Goal: Task Accomplishment & Management: Manage account settings

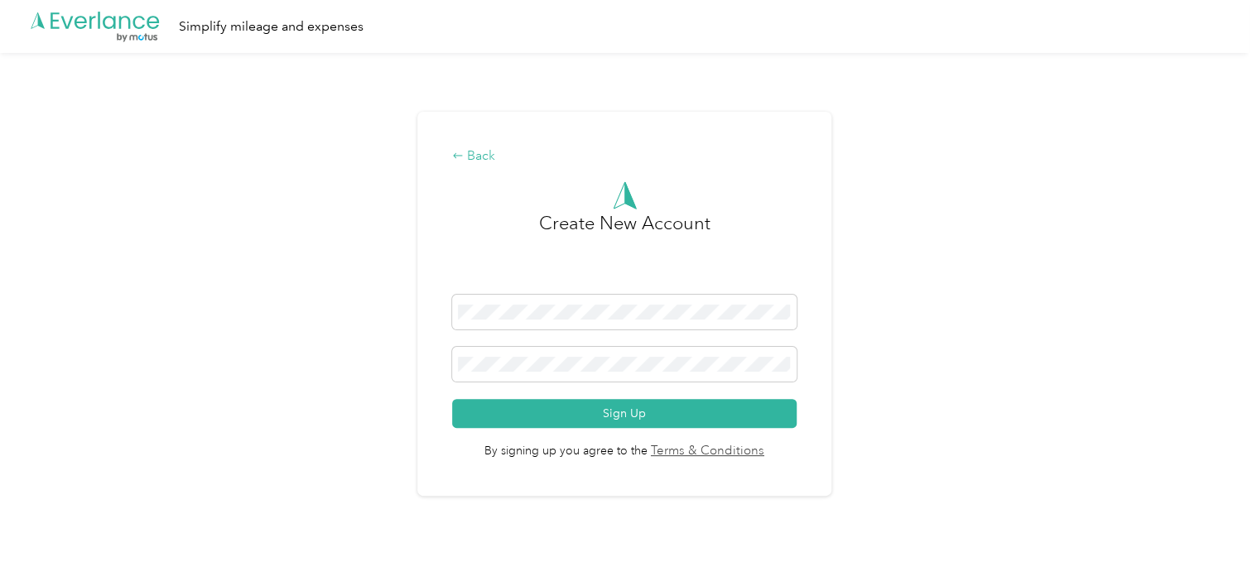
click at [483, 156] on div "Back" at bounding box center [624, 157] width 344 height 20
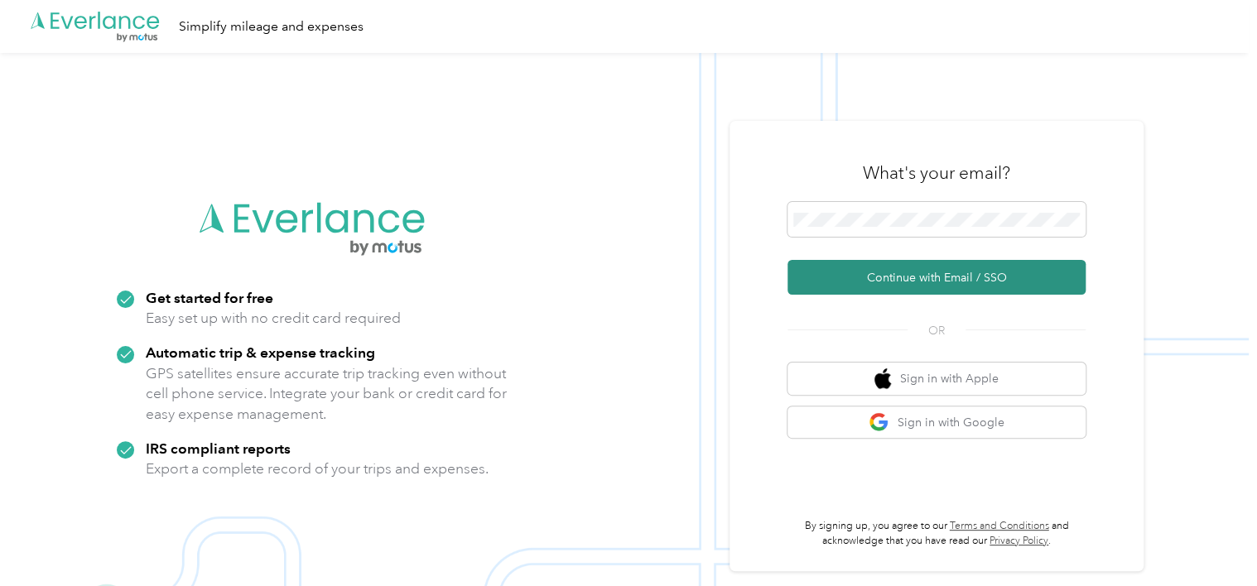
click at [940, 280] on button "Continue with Email / SSO" at bounding box center [936, 277] width 298 height 35
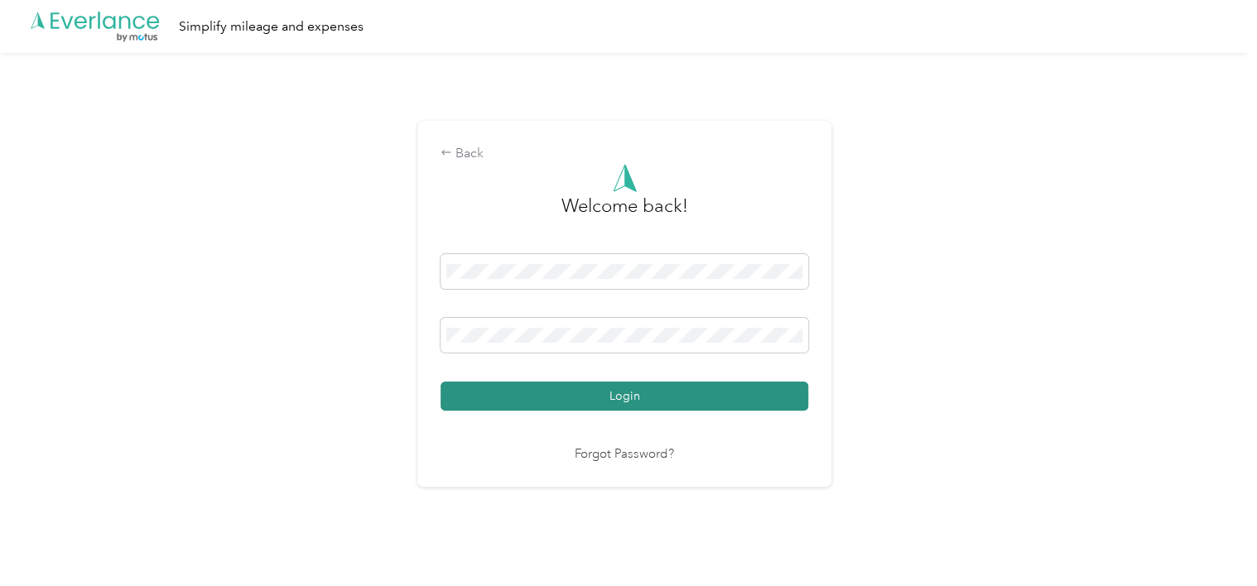
click at [652, 392] on button "Login" at bounding box center [624, 396] width 368 height 29
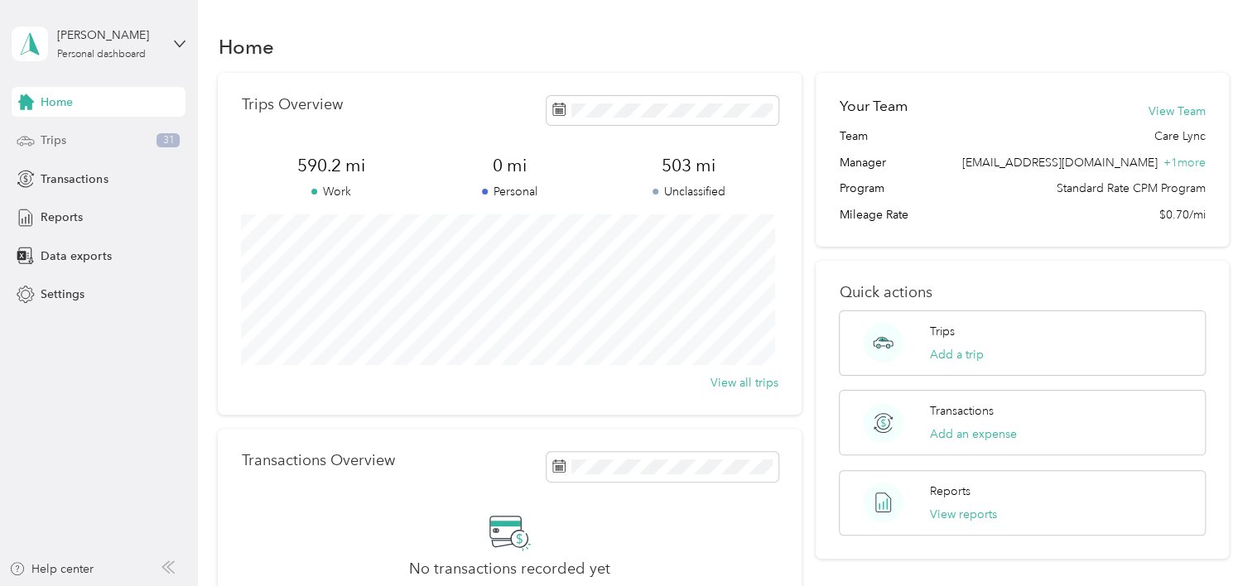
click at [81, 131] on div "Trips 31" at bounding box center [99, 141] width 174 height 30
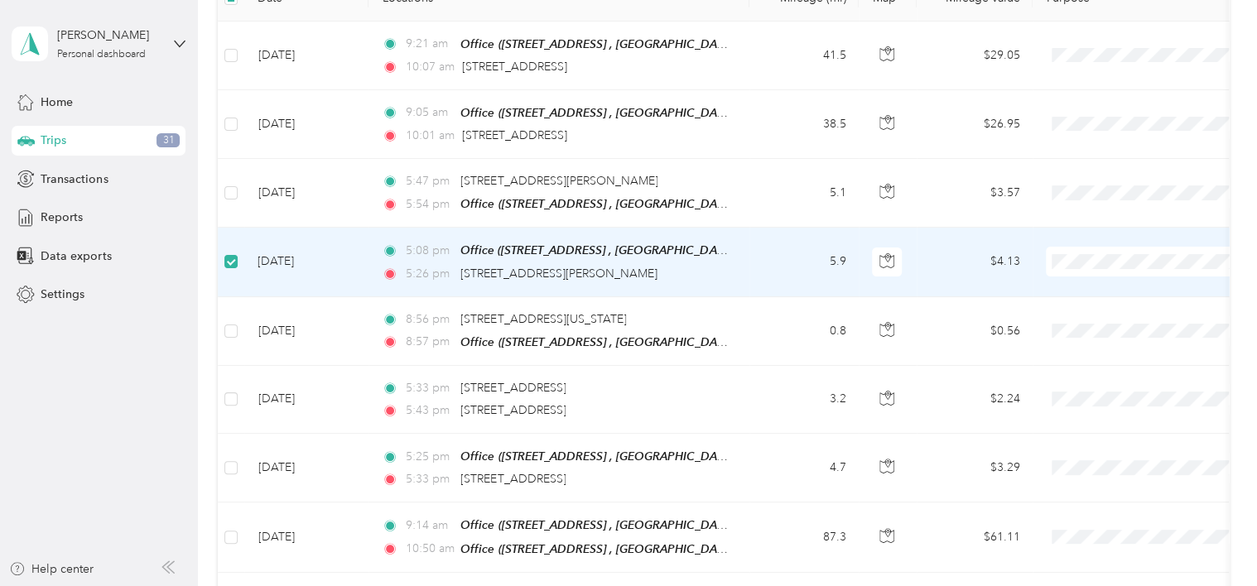
scroll to position [417, 0]
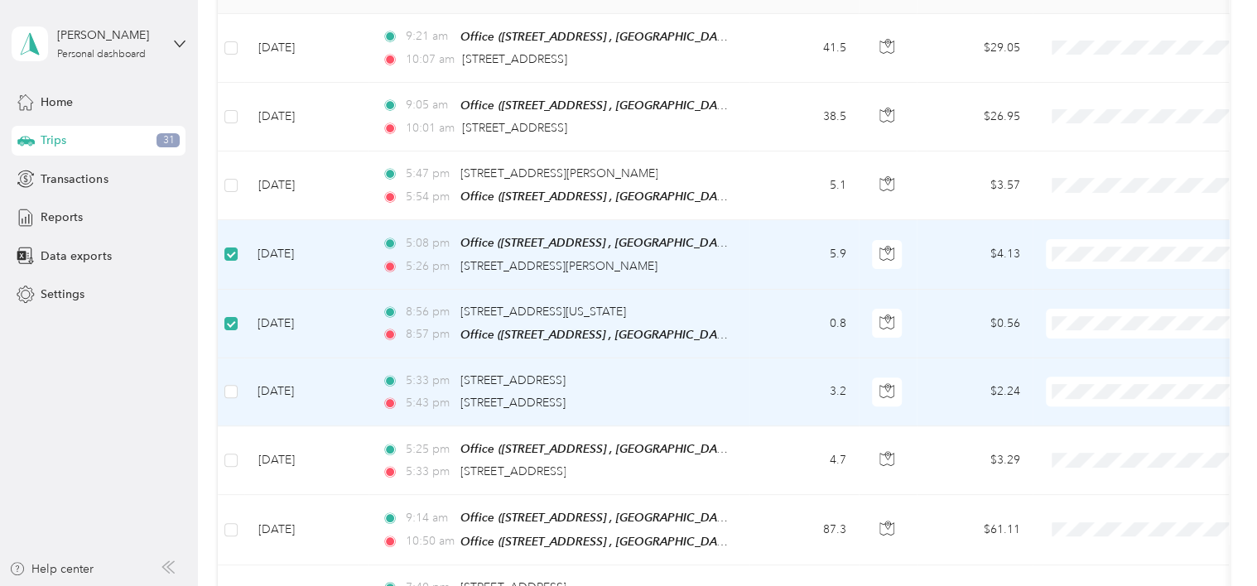
click at [238, 390] on td at bounding box center [231, 392] width 26 height 68
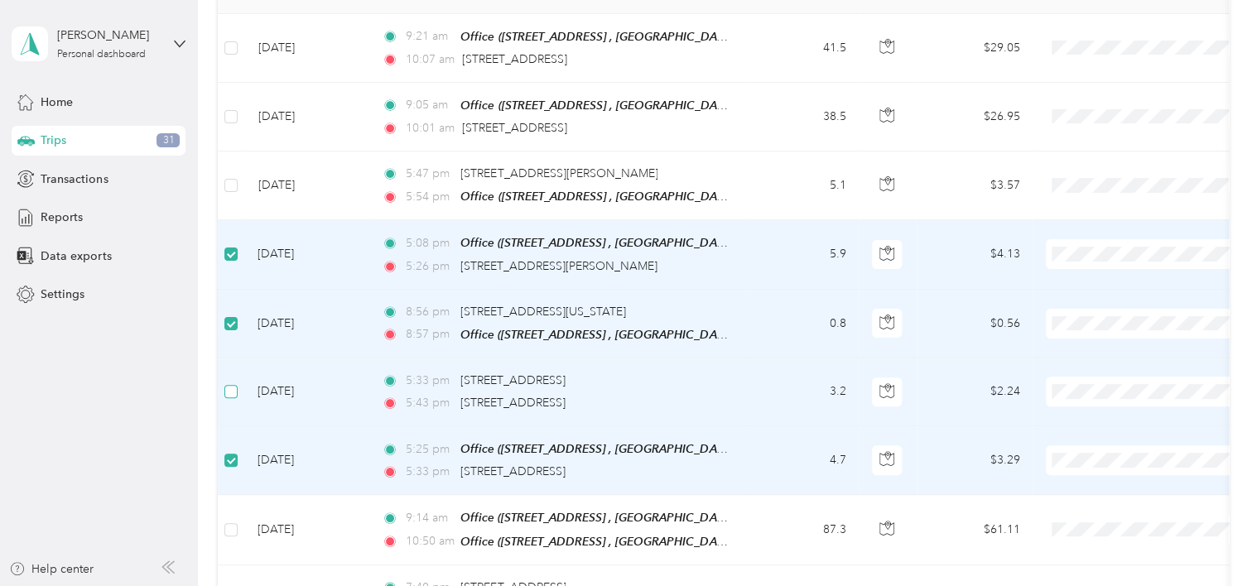
click at [230, 382] on label at bounding box center [230, 391] width 13 height 18
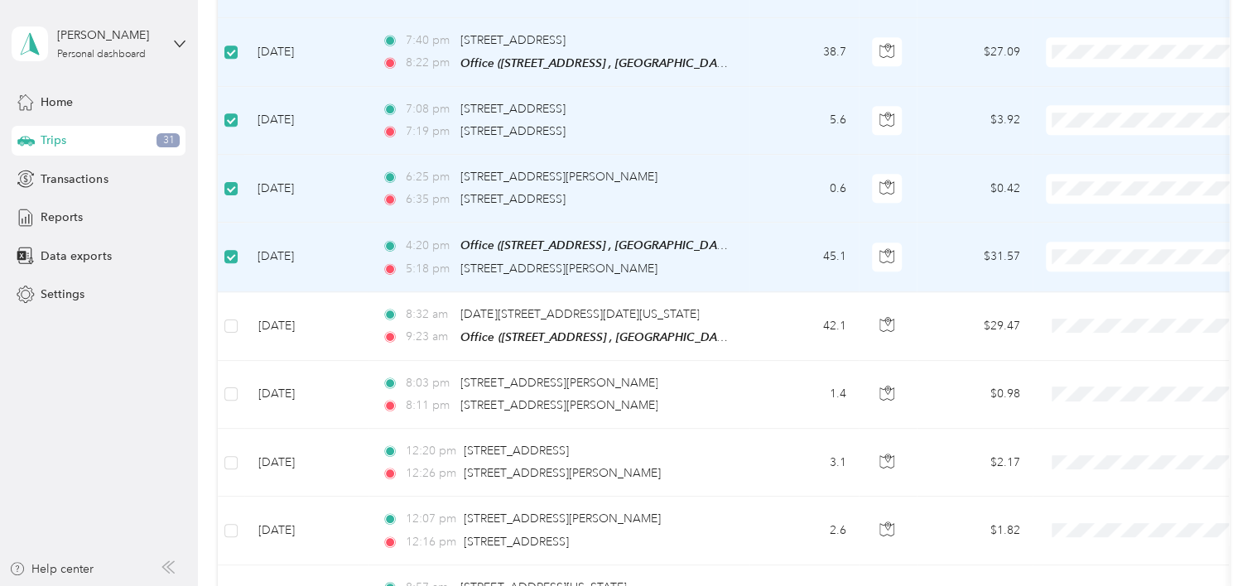
scroll to position [974, 0]
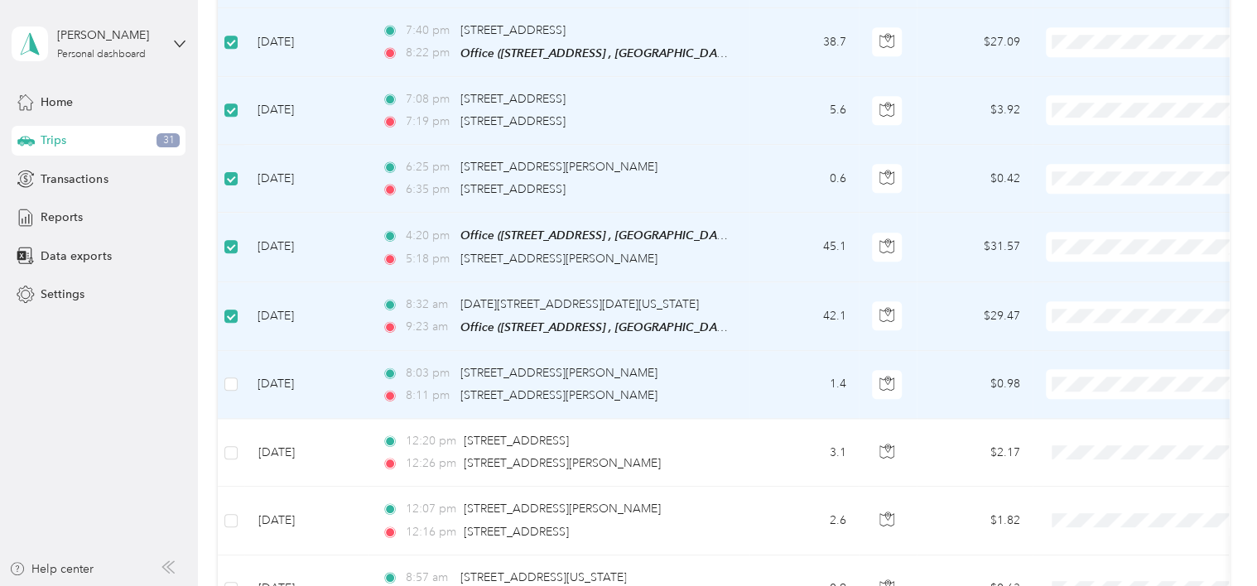
click at [238, 369] on td at bounding box center [231, 385] width 26 height 68
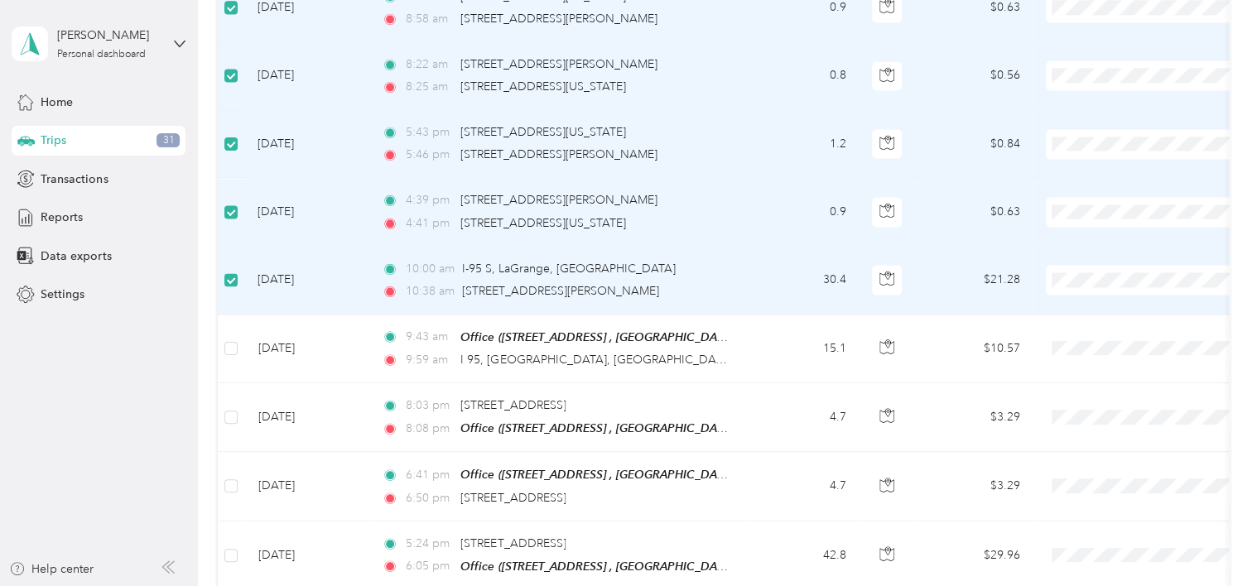
scroll to position [1563, 0]
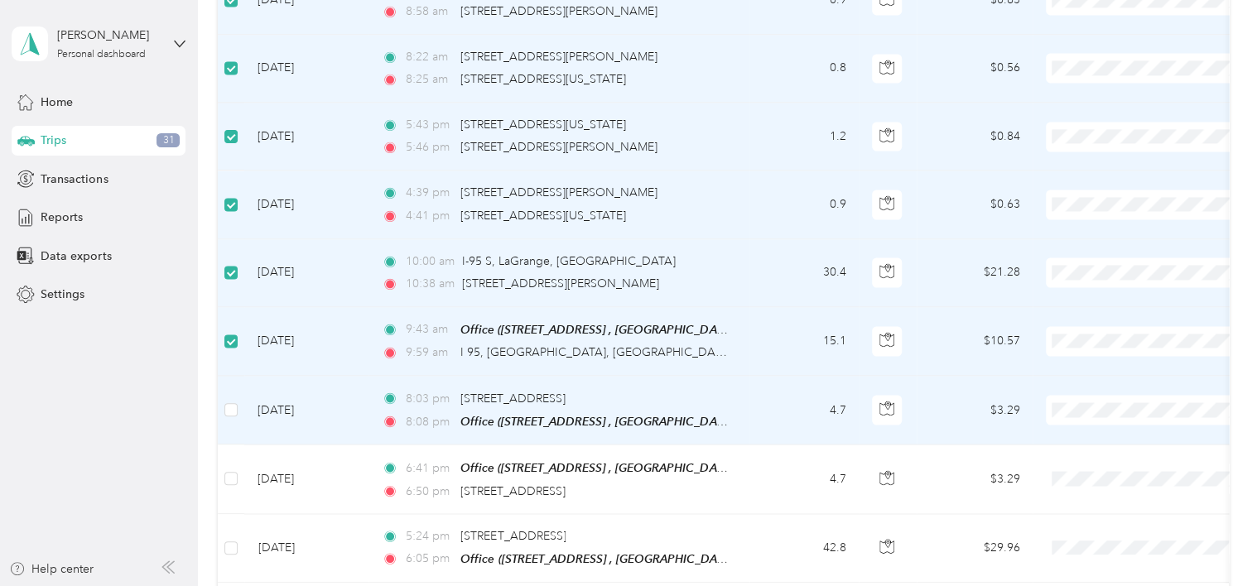
click at [233, 384] on td at bounding box center [231, 410] width 26 height 69
click at [228, 410] on td at bounding box center [231, 410] width 26 height 69
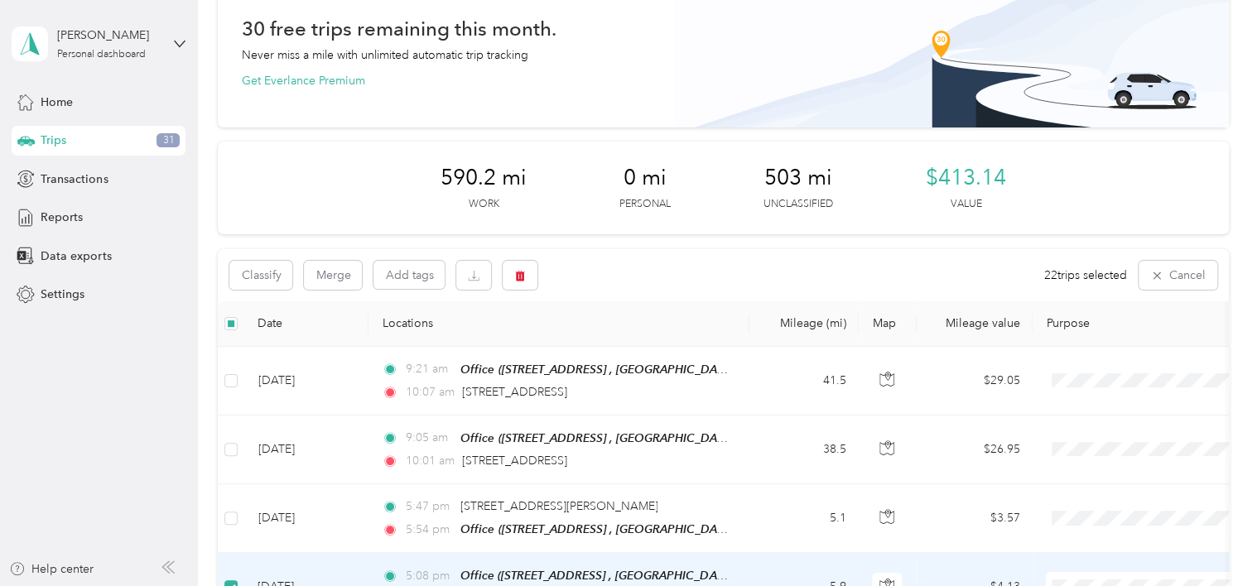
scroll to position [0, 0]
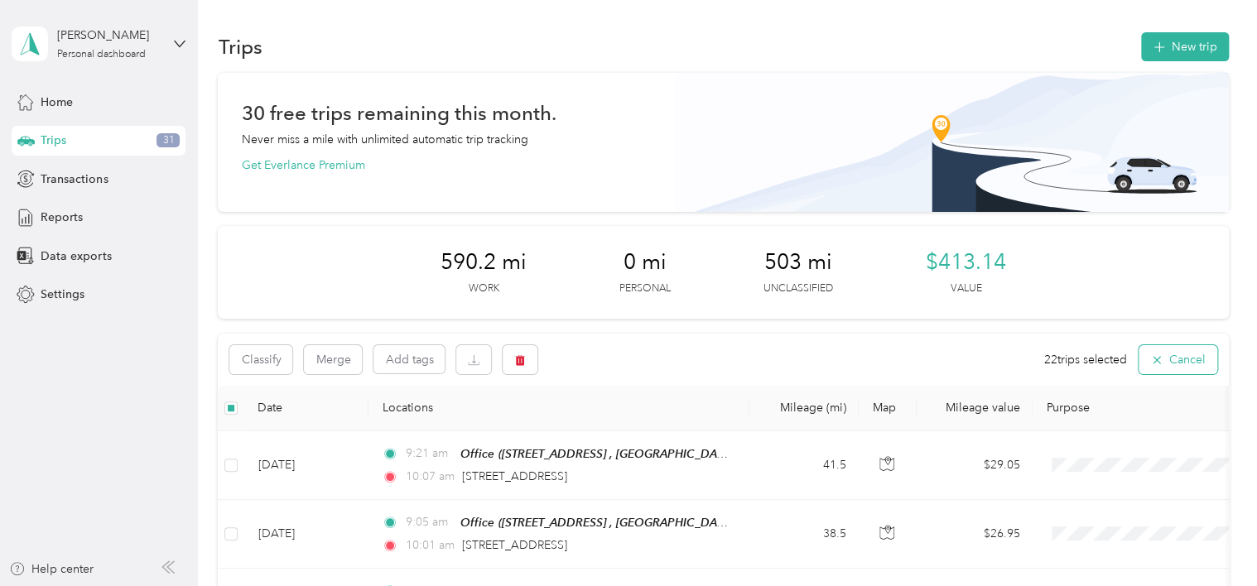
click at [1152, 361] on icon "button" at bounding box center [1155, 360] width 7 height 7
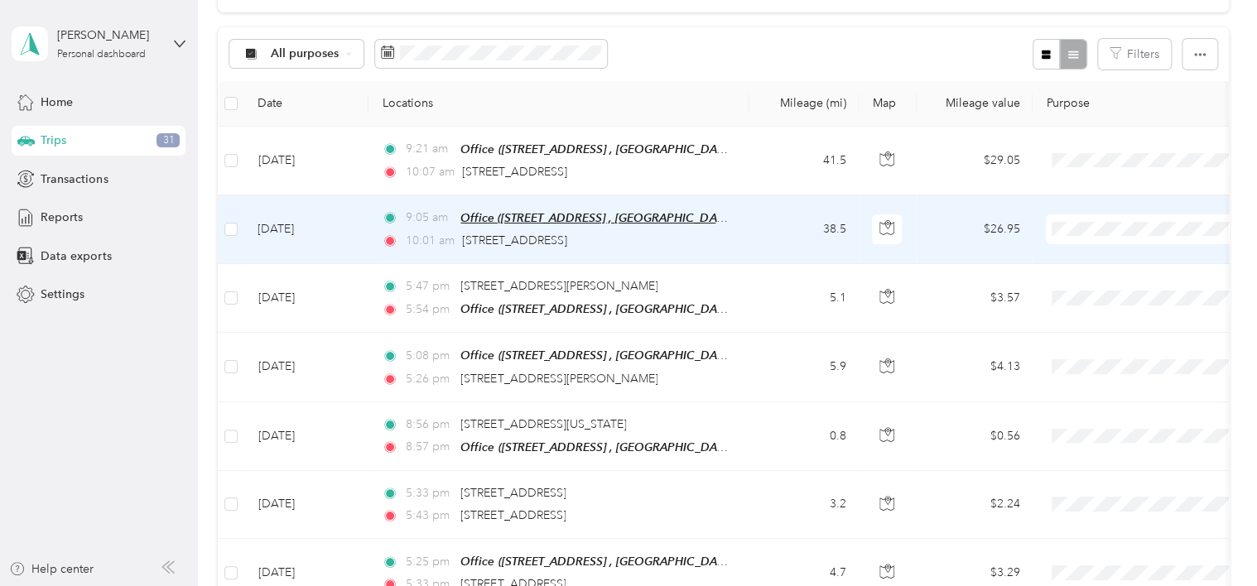
scroll to position [311, 0]
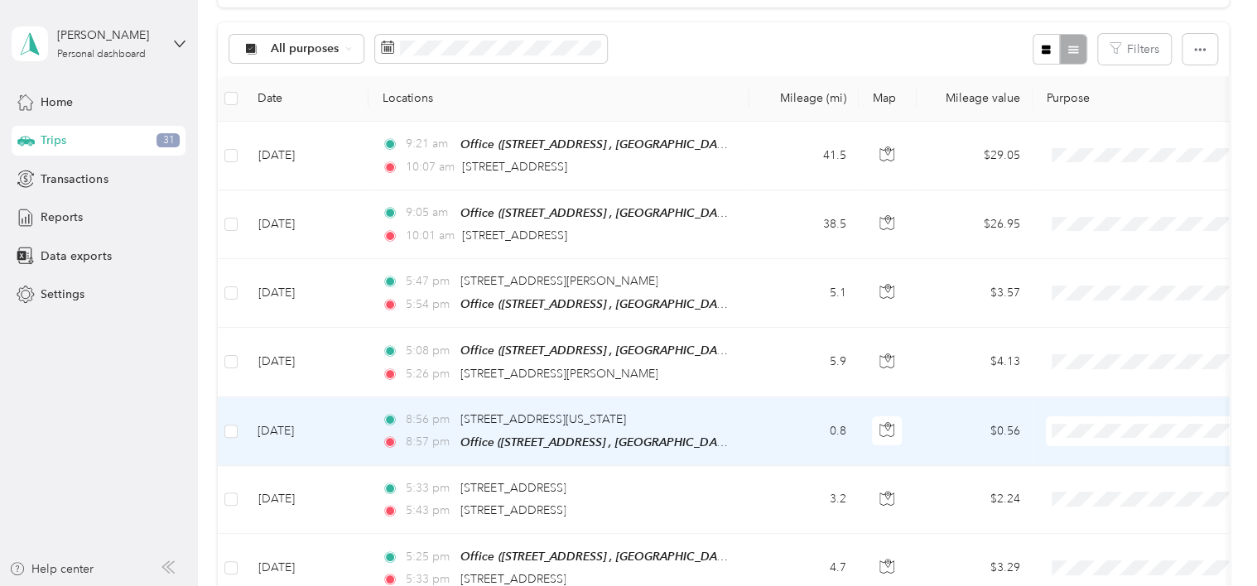
click at [357, 420] on td "[DATE]" at bounding box center [306, 431] width 124 height 69
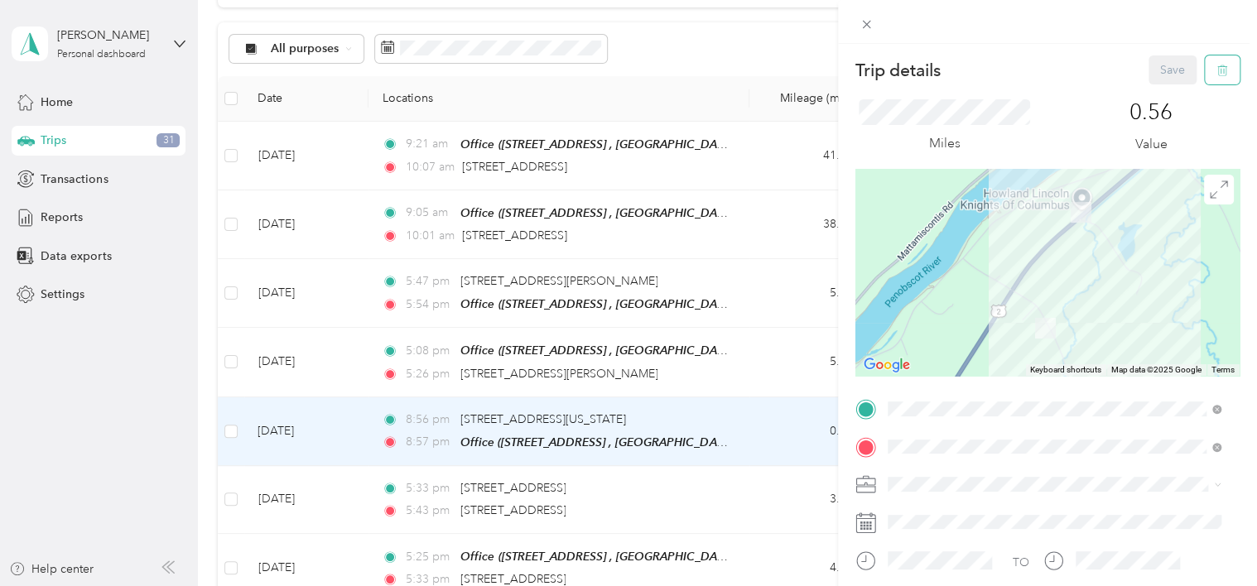
click at [1220, 74] on button "button" at bounding box center [1222, 69] width 35 height 29
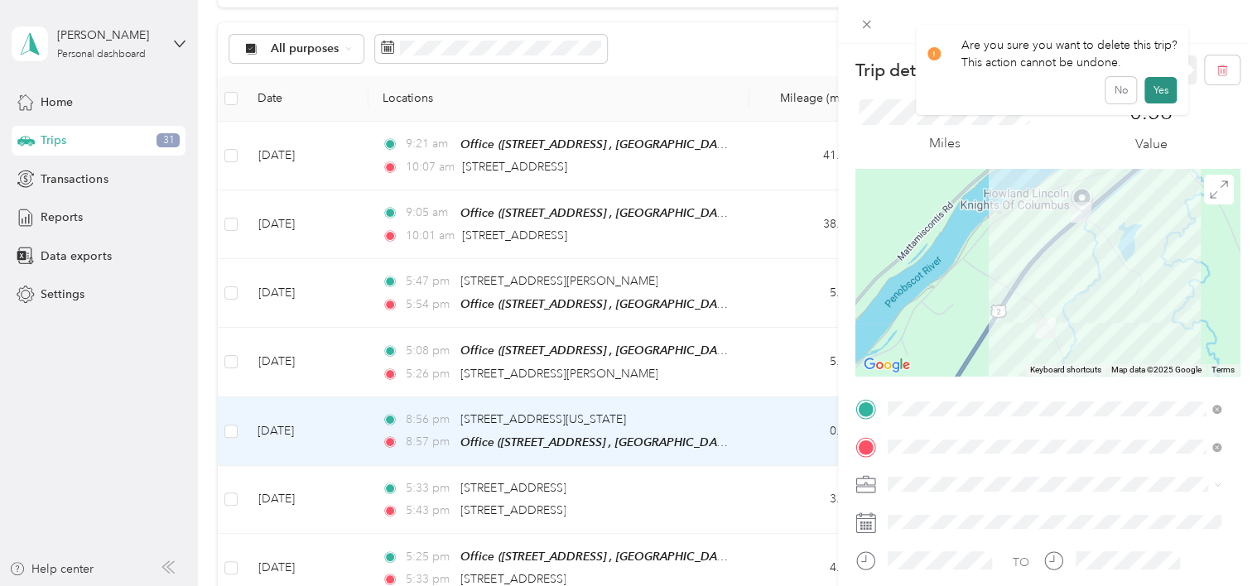
click at [1162, 89] on button "Yes" at bounding box center [1160, 90] width 32 height 26
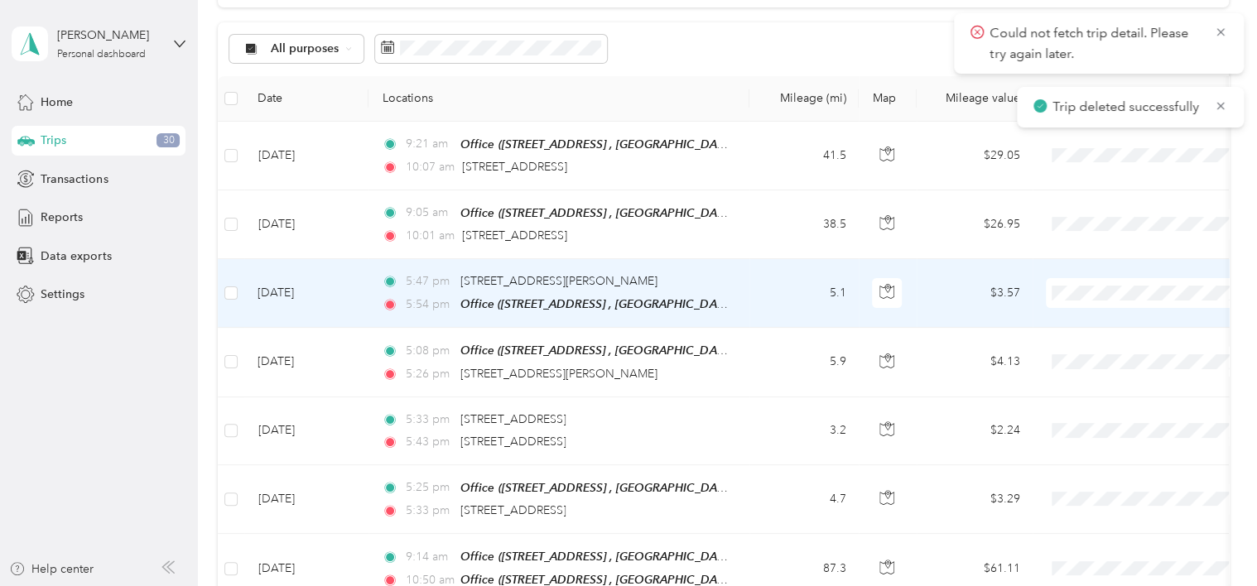
click at [685, 278] on div "5:47 pm [STREET_ADDRESS][PERSON_NAME]" at bounding box center [556, 281] width 348 height 18
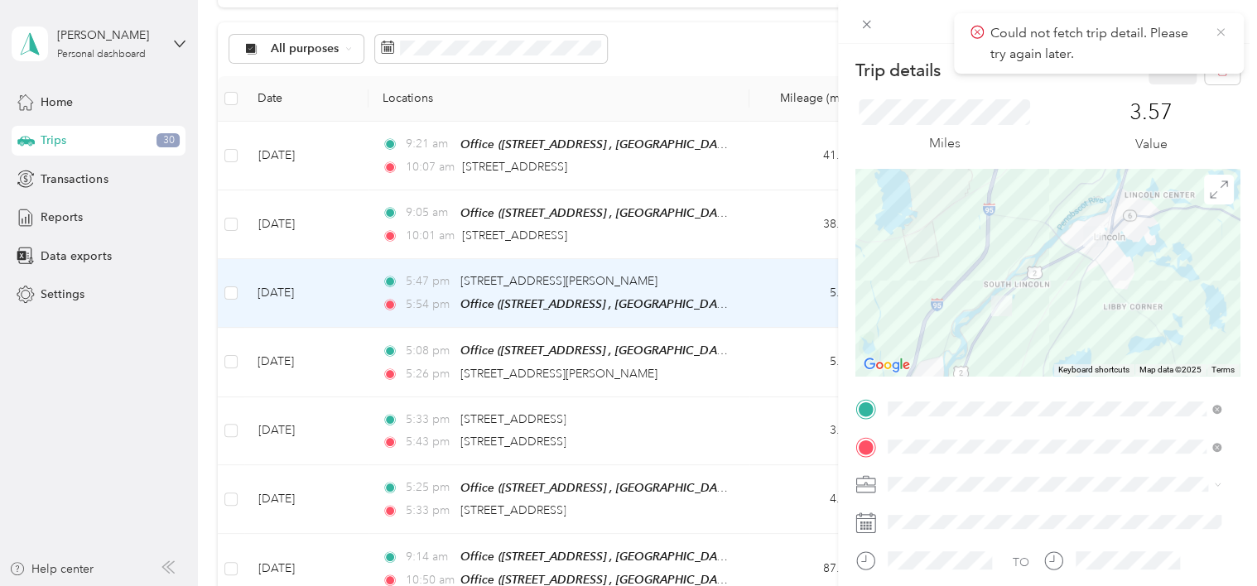
click at [1221, 31] on icon at bounding box center [1219, 31] width 7 height 7
click at [1216, 65] on icon "button" at bounding box center [1222, 71] width 12 height 12
click at [1151, 89] on button "Yes" at bounding box center [1160, 90] width 32 height 26
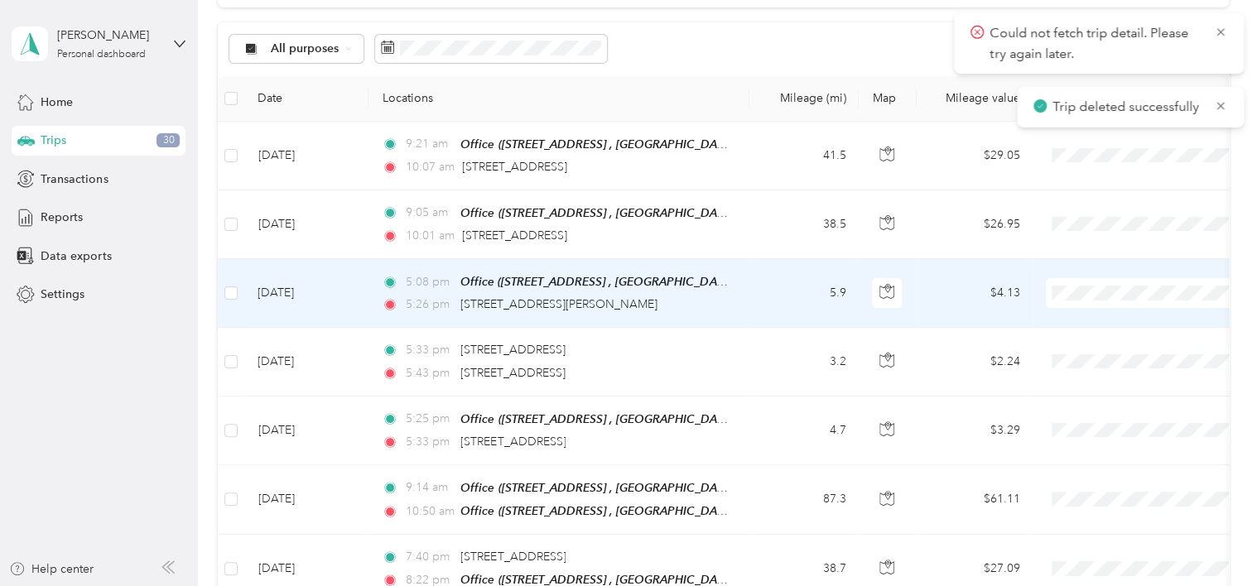
click at [652, 301] on div "5:26 pm [STREET_ADDRESS][PERSON_NAME]" at bounding box center [556, 305] width 348 height 18
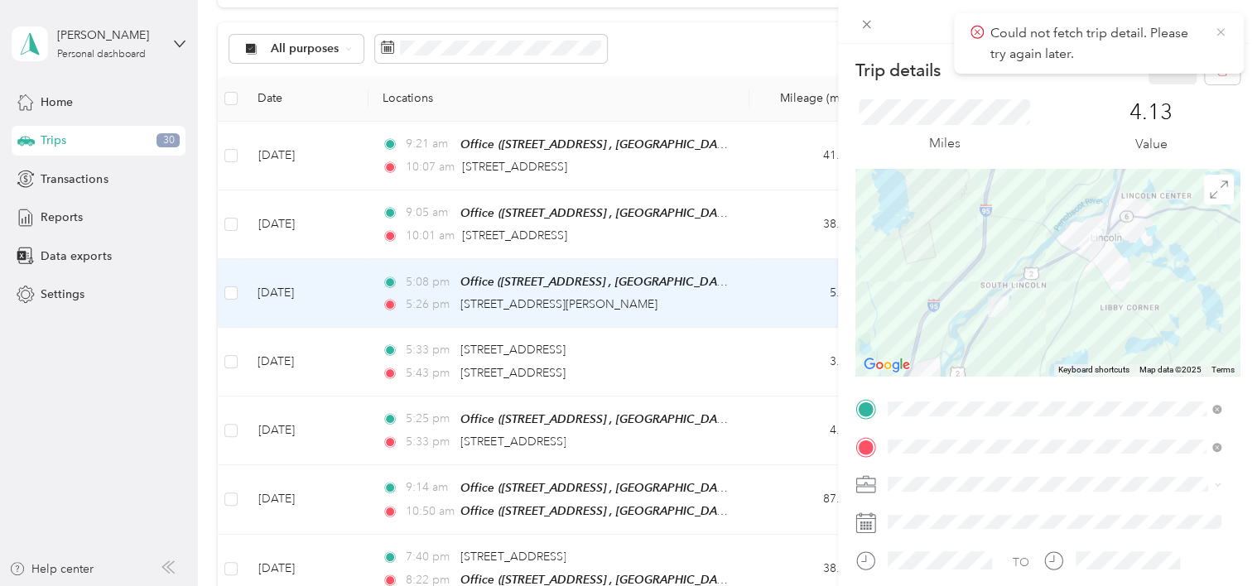
click at [1223, 27] on icon at bounding box center [1220, 32] width 13 height 15
click at [1215, 68] on button "button" at bounding box center [1222, 69] width 35 height 29
click at [1157, 93] on button "Yes" at bounding box center [1160, 90] width 32 height 26
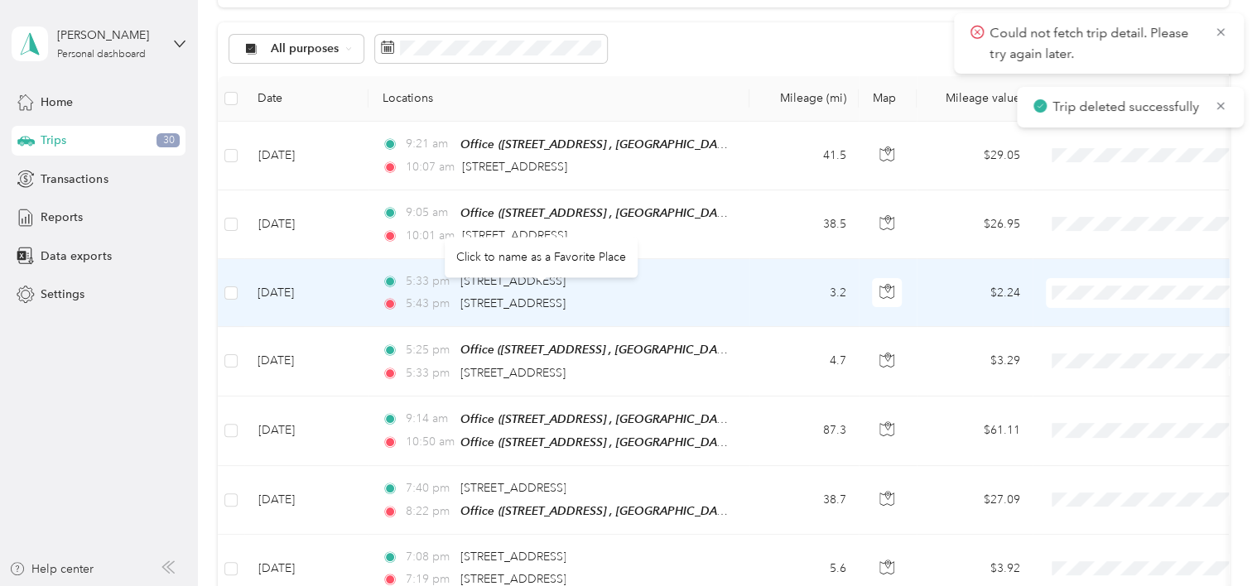
click at [565, 301] on span "[STREET_ADDRESS]" at bounding box center [512, 303] width 105 height 14
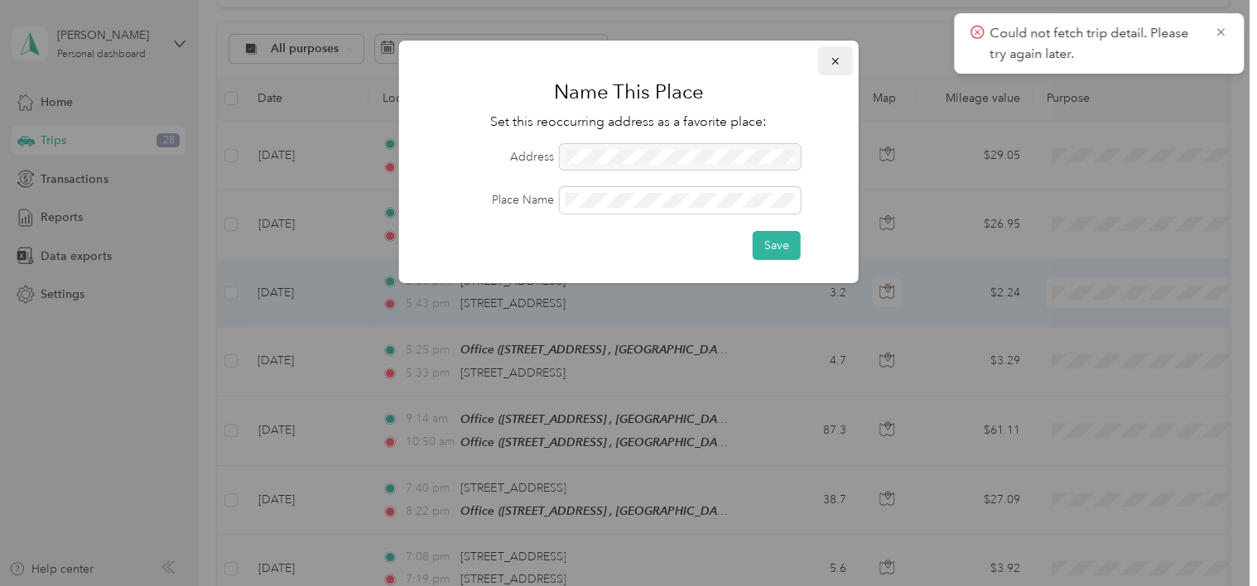
click at [835, 65] on icon "button" at bounding box center [835, 61] width 12 height 12
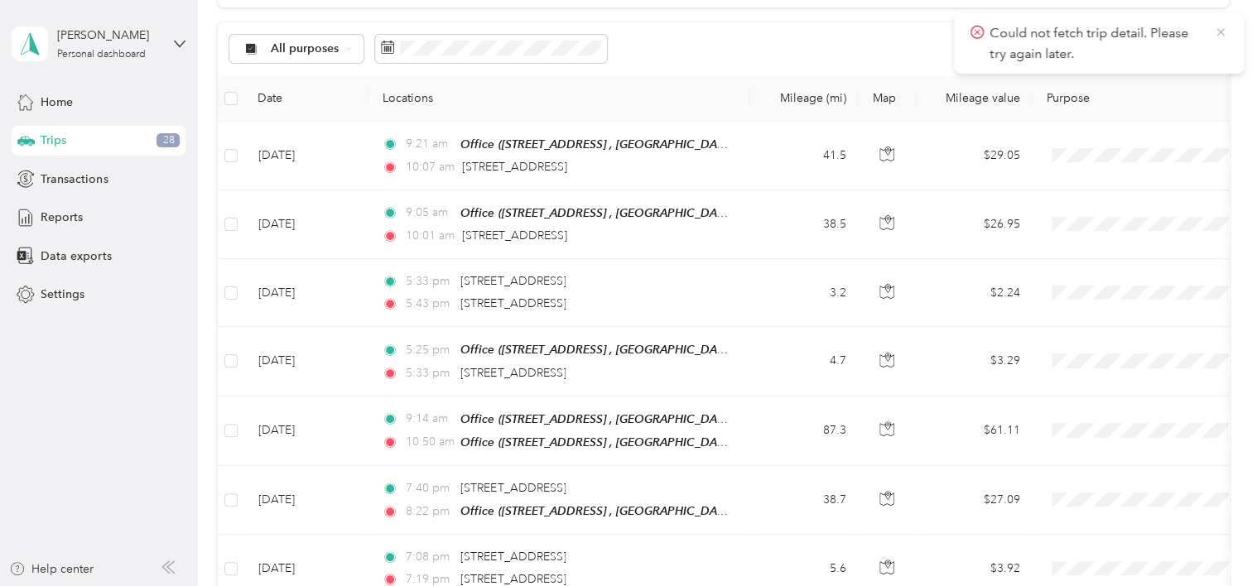
click at [1222, 28] on icon at bounding box center [1220, 32] width 13 height 15
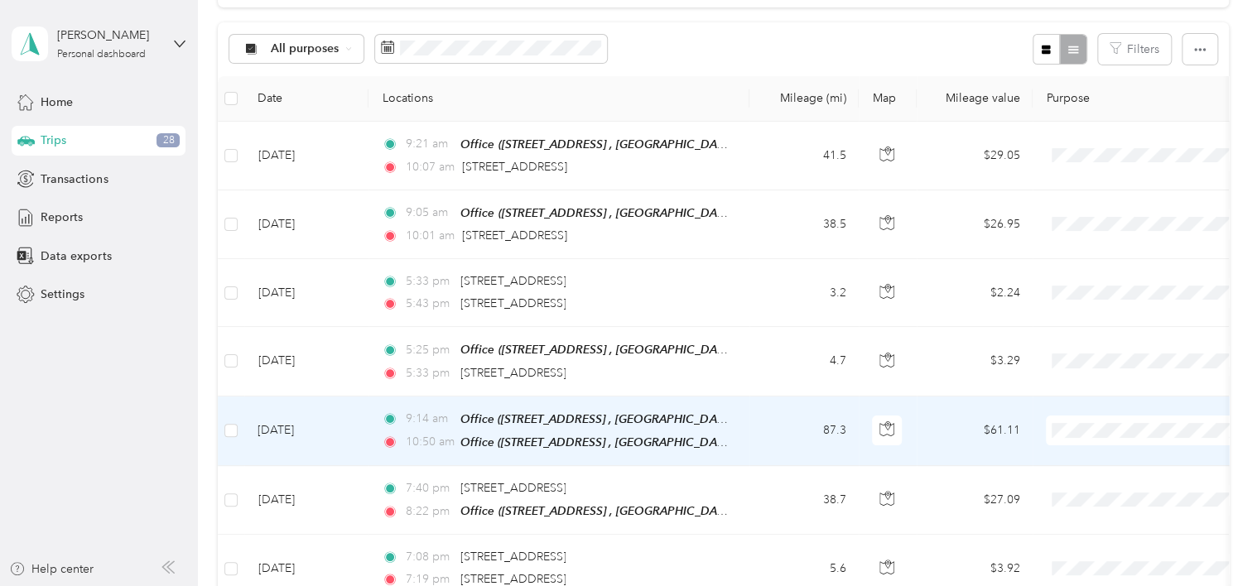
click at [771, 426] on td "87.3" at bounding box center [803, 432] width 109 height 70
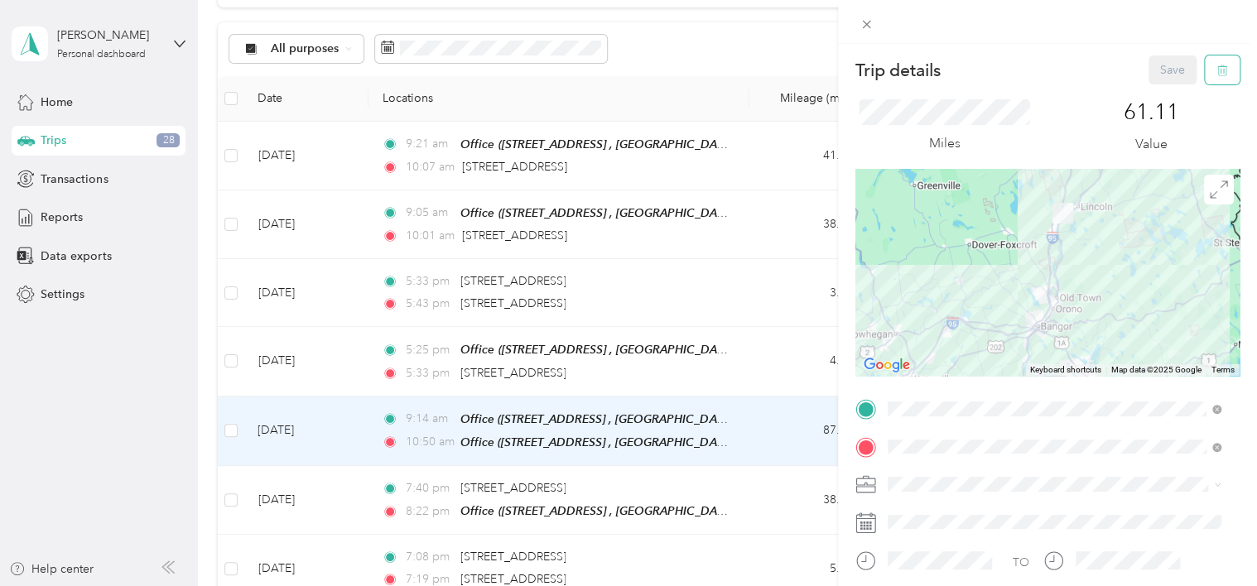
click at [1217, 76] on icon "button" at bounding box center [1222, 70] width 10 height 11
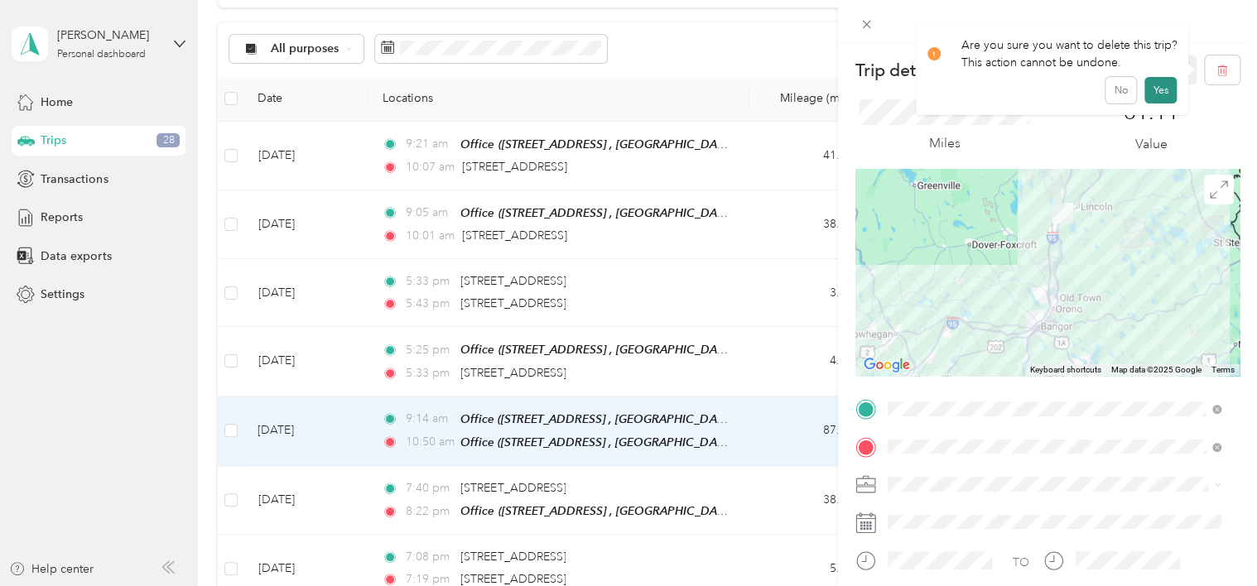
click at [1156, 86] on button "Yes" at bounding box center [1160, 90] width 32 height 26
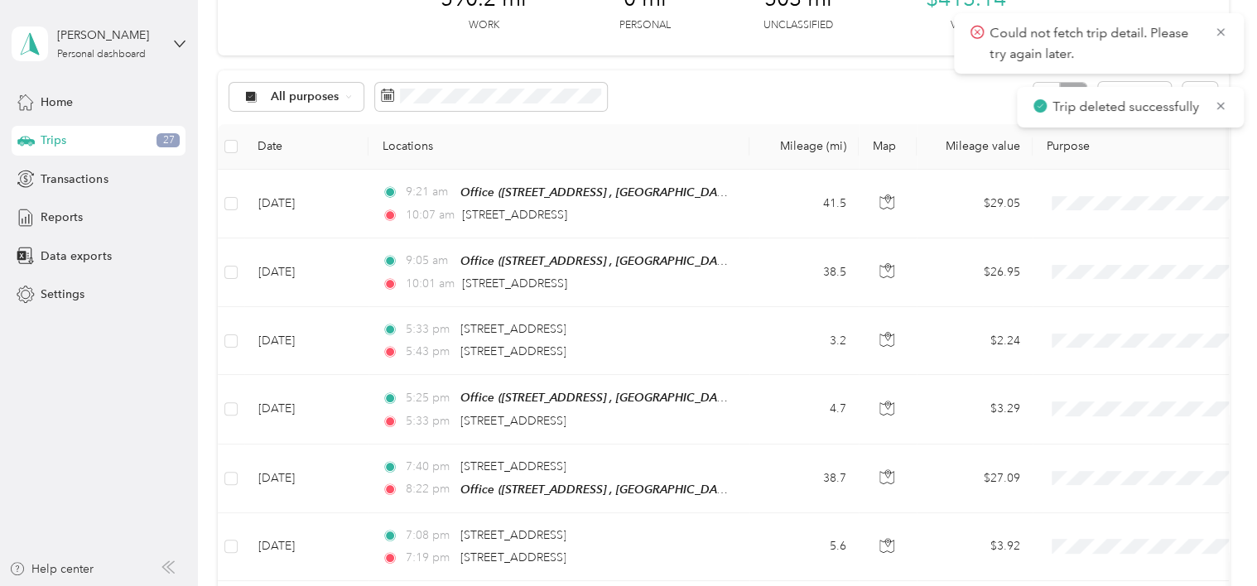
scroll to position [265, 0]
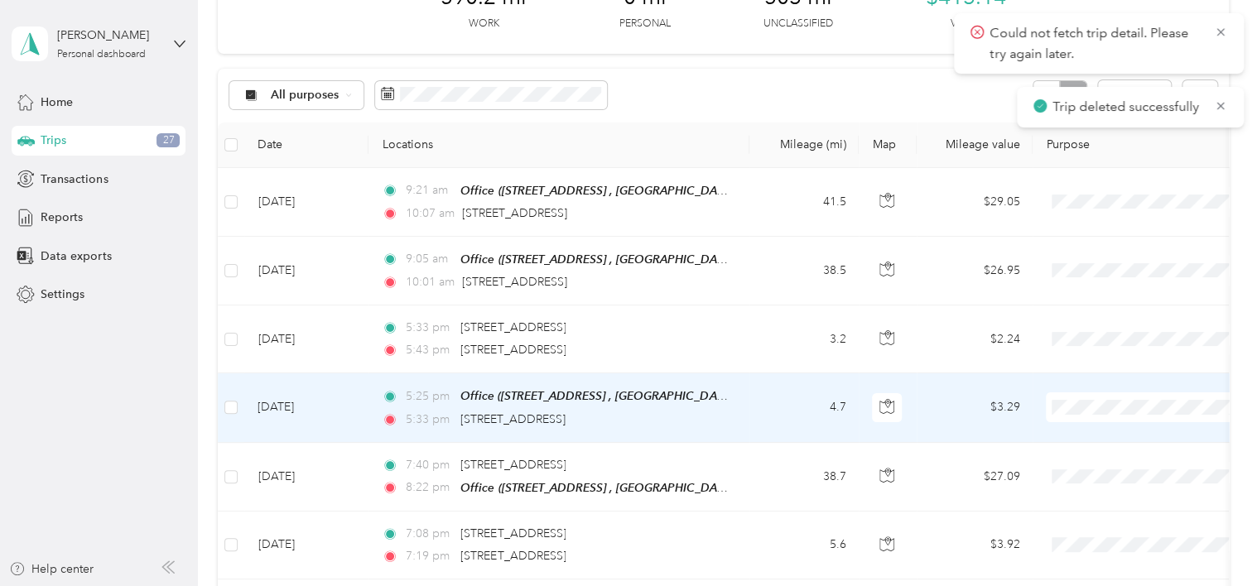
click at [757, 401] on td "4.7" at bounding box center [803, 407] width 109 height 69
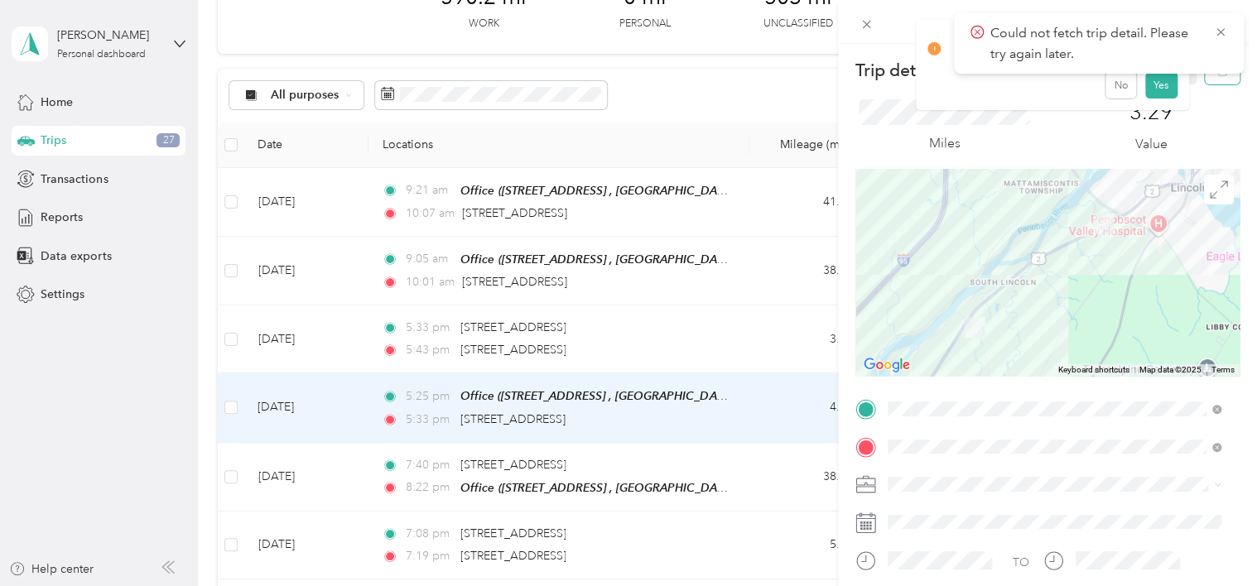
click at [1213, 81] on button "button" at bounding box center [1222, 69] width 35 height 29
click at [1152, 89] on button "Yes" at bounding box center [1160, 90] width 32 height 26
